Goal: Information Seeking & Learning: Learn about a topic

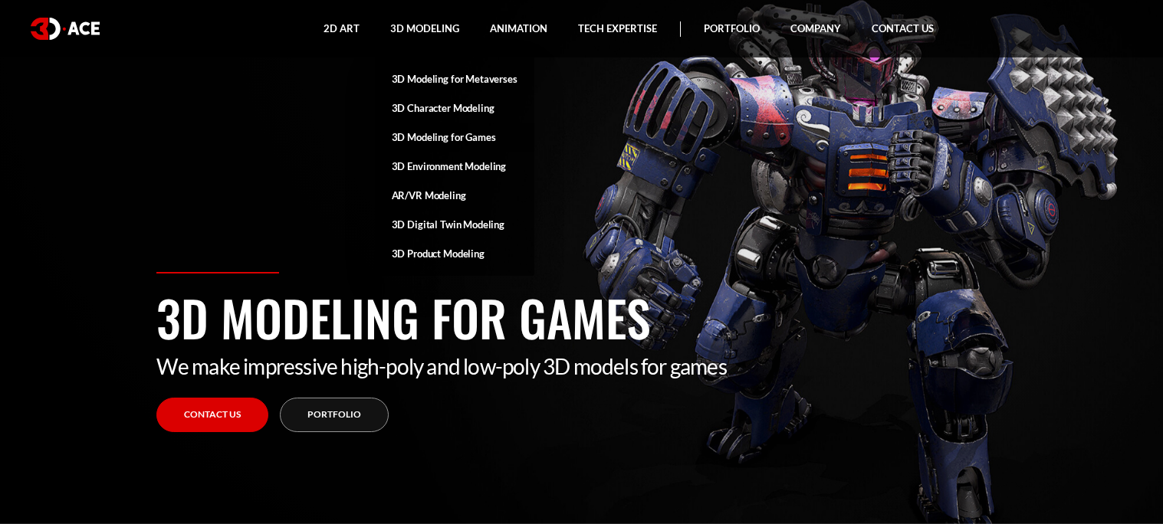
click at [445, 133] on link "3D Modeling for Games" at bounding box center [454, 137] width 159 height 29
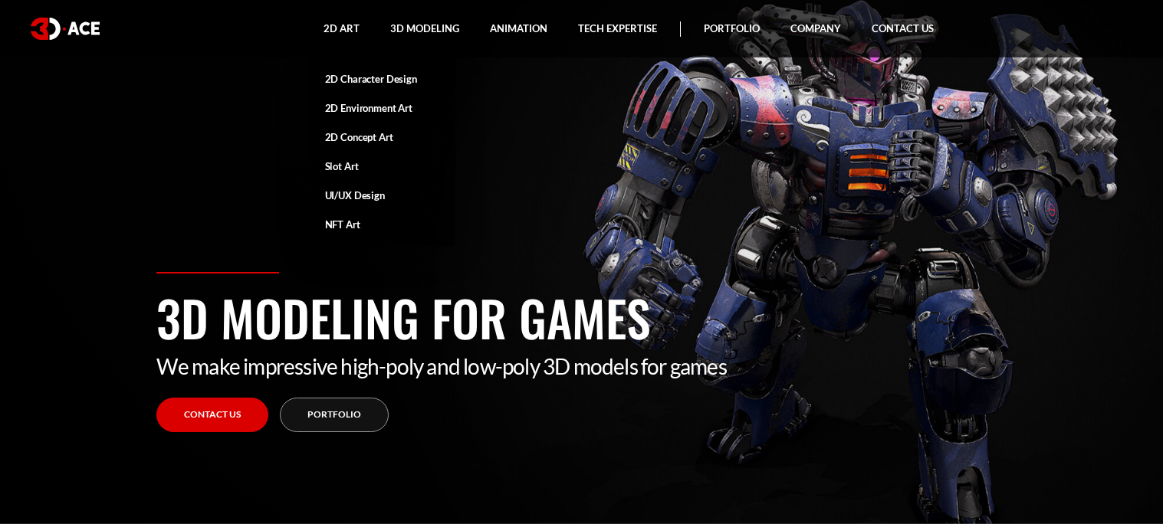
click at [368, 81] on link "2D Character Design" at bounding box center [381, 78] width 147 height 29
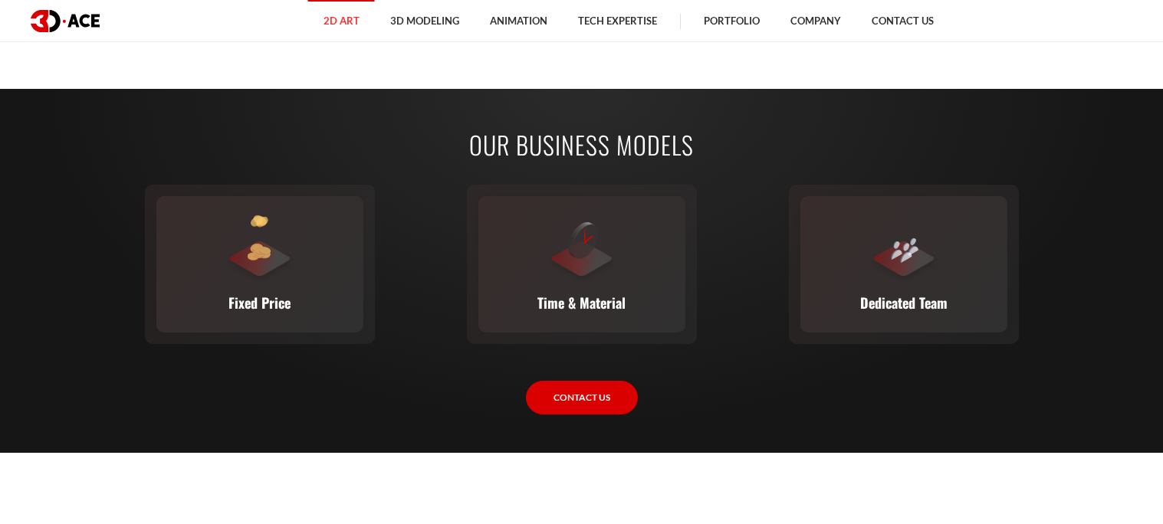
scroll to position [5482, 0]
